Goal: Task Accomplishment & Management: Complete application form

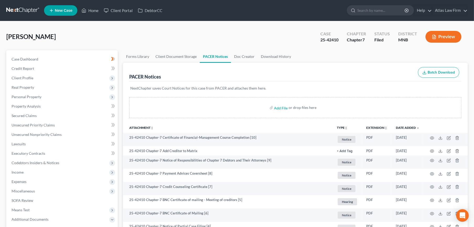
click at [14, 6] on link at bounding box center [23, 10] width 34 height 9
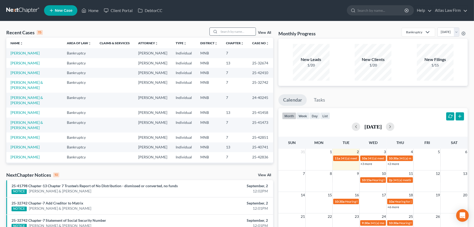
click at [229, 30] on input "search" at bounding box center [237, 32] width 37 height 8
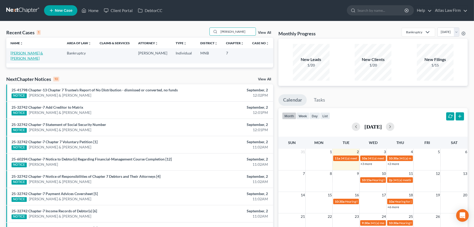
type input "[PERSON_NAME]"
click at [25, 52] on link "[PERSON_NAME] & [PERSON_NAME]" at bounding box center [26, 56] width 32 height 10
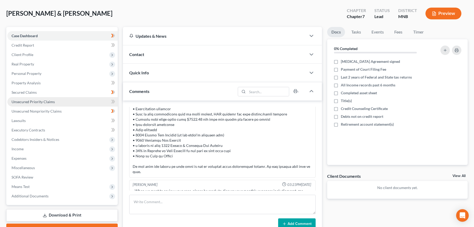
scroll to position [125, 0]
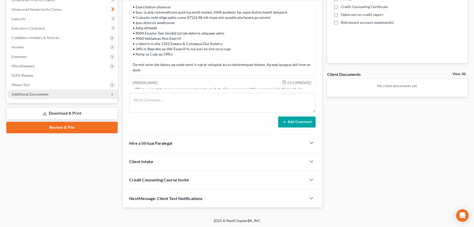
click at [63, 95] on span "Additional Documents" at bounding box center [62, 94] width 110 height 9
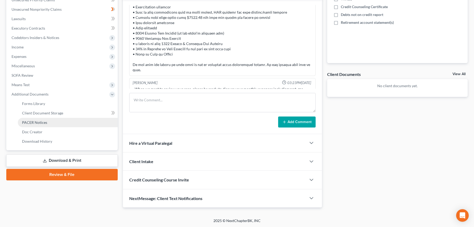
click at [63, 119] on link "PACER Notices" at bounding box center [68, 122] width 100 height 9
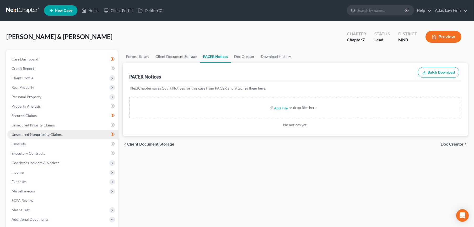
click at [26, 132] on span "Unsecured Nonpriority Claims" at bounding box center [37, 134] width 50 height 4
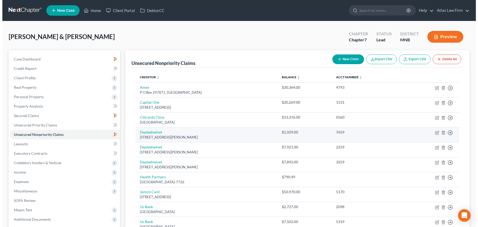
scroll to position [61, 0]
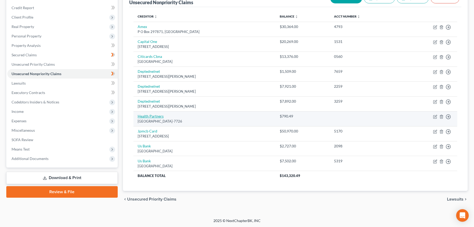
click at [158, 115] on link "Health Partners" at bounding box center [150, 116] width 26 height 4
select select "24"
select select "9"
select select "1"
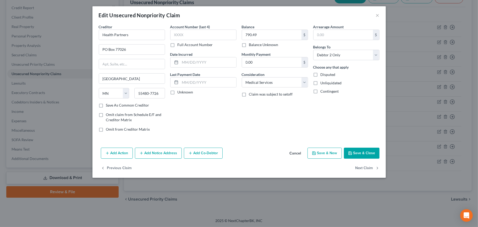
click at [165, 154] on button "Add Notice Address" at bounding box center [158, 153] width 47 height 11
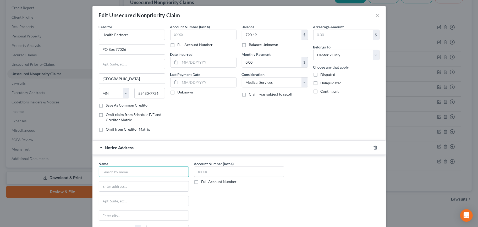
click at [152, 172] on input "text" at bounding box center [144, 172] width 90 height 10
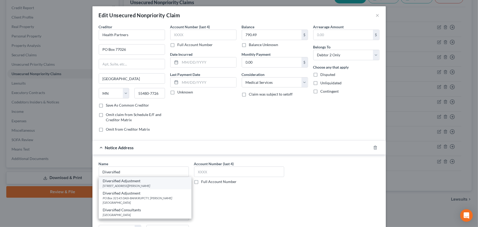
click at [155, 185] on div "[STREET_ADDRESS][PERSON_NAME]" at bounding box center [145, 186] width 84 height 4
type input "Diversified Adjustment"
type input "[STREET_ADDRESS][PERSON_NAME]"
type input "[PERSON_NAME][GEOGRAPHIC_DATA]"
select select "24"
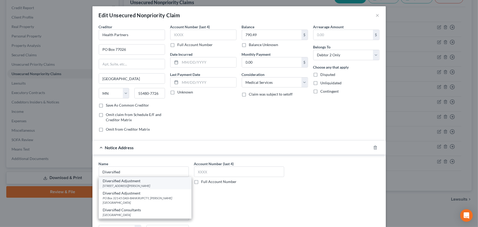
type input "55433"
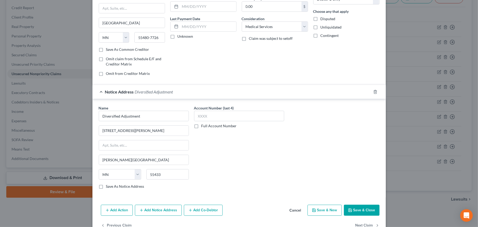
scroll to position [58, 0]
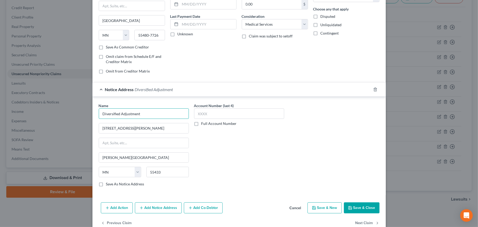
drag, startPoint x: 170, startPoint y: 111, endPoint x: 89, endPoint y: 110, distance: 82.0
click at [89, 110] on div "Edit Unsecured Nonpriority Claim × Creditor * Health Partners PO Box [GEOGRAPHI…" at bounding box center [239, 113] width 478 height 227
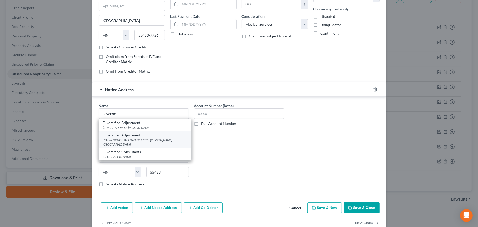
click at [138, 139] on div "PO Box 32145 DASI-BANKRUPCTY, [PERSON_NAME][GEOGRAPHIC_DATA]" at bounding box center [145, 142] width 84 height 9
type input "Diversified Adjustment"
type input "PO Box 32145"
type input "DASI-BANKRUPCTY"
type input "[PERSON_NAME]"
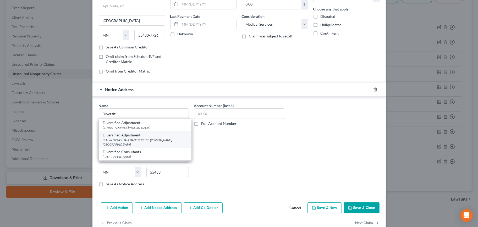
type input "55432"
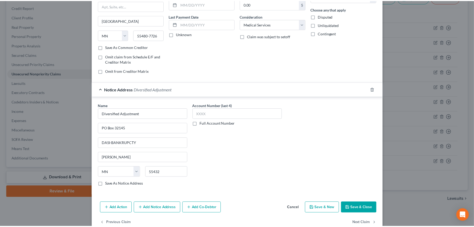
scroll to position [69, 0]
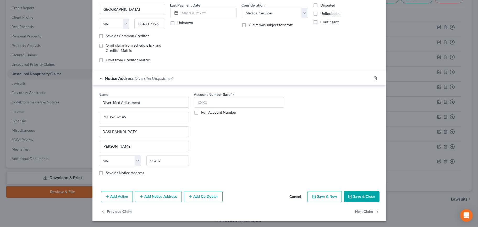
click at [358, 196] on button "Save & Close" at bounding box center [362, 196] width 36 height 11
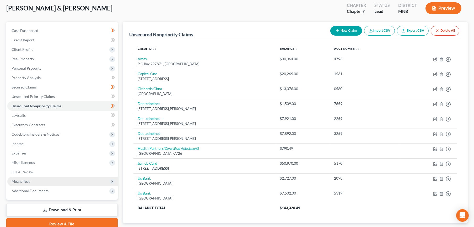
scroll to position [0, 0]
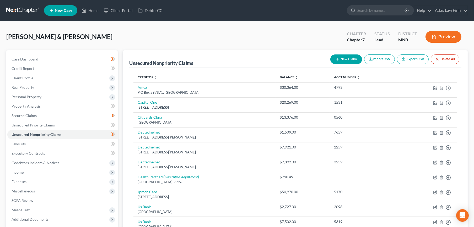
click at [29, 9] on link at bounding box center [23, 10] width 34 height 9
